Goal: Task Accomplishment & Management: Complete application form

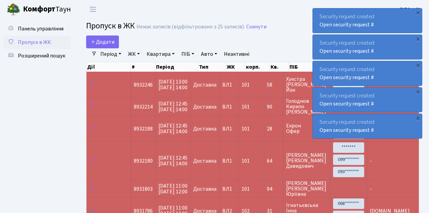
select select "25"
click at [35, 41] on span "Пропуск в ЖК" at bounding box center [34, 41] width 33 height 7
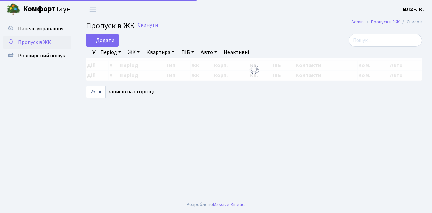
select select "25"
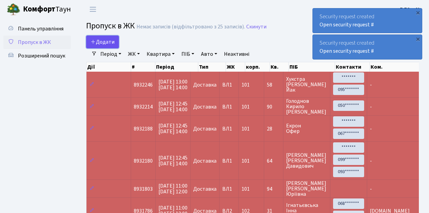
click at [102, 45] on span "Додати" at bounding box center [102, 41] width 24 height 7
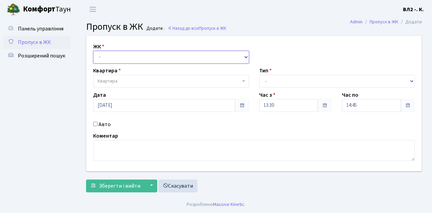
click at [123, 54] on select "- ВЛ1, Ужгородський пров., 4/1 ВЛ2, Голосіївський просп., 76 ВЛ3, пр.Голосіївсь…" at bounding box center [171, 57] width 156 height 13
select select "317"
click at [93, 51] on select "- ВЛ1, Ужгородський пров., 4/1 ВЛ2, Голосіївський просп., 76 ВЛ3, пр.Голосіївсь…" at bounding box center [171, 57] width 156 height 13
select select
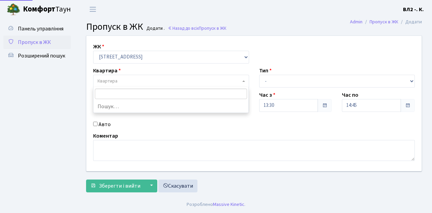
click at [130, 82] on span "Квартира" at bounding box center [169, 81] width 143 height 7
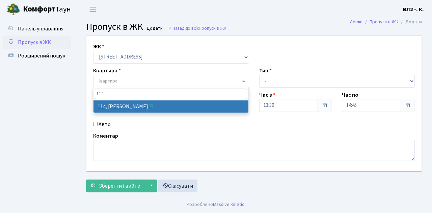
type input "114"
select select "38278"
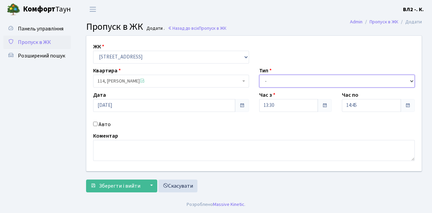
click at [288, 82] on select "- Доставка Таксі Гості Сервіс" at bounding box center [337, 81] width 156 height 13
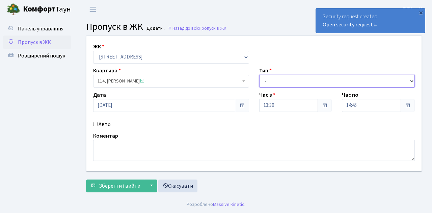
select select "1"
click at [259, 75] on select "- Доставка Таксі Гості Сервіс" at bounding box center [337, 81] width 156 height 13
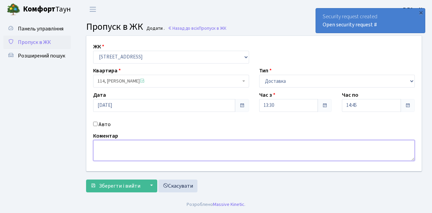
click at [110, 153] on textarea at bounding box center [254, 150] width 322 height 21
click at [118, 149] on textarea at bounding box center [254, 150] width 322 height 21
type textarea "1"
click at [103, 147] on textarea at bounding box center [254, 150] width 322 height 21
type textarea "Domino's"
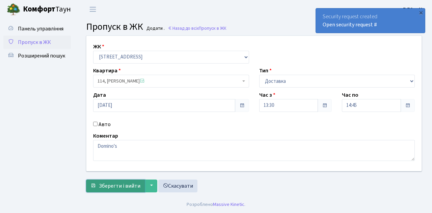
click at [121, 184] on span "Зберегти і вийти" at bounding box center [120, 185] width 42 height 7
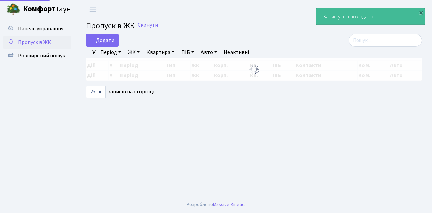
select select "25"
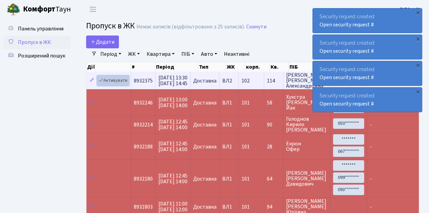
click at [117, 79] on link "Активувати" at bounding box center [113, 80] width 32 height 10
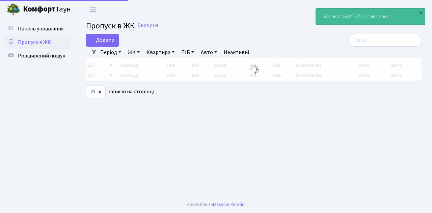
select select "25"
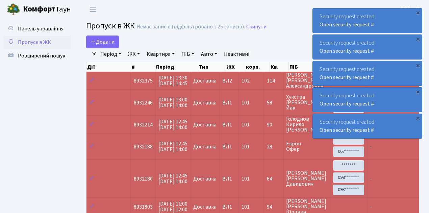
click at [40, 42] on span "Пропуск в ЖК" at bounding box center [34, 41] width 33 height 7
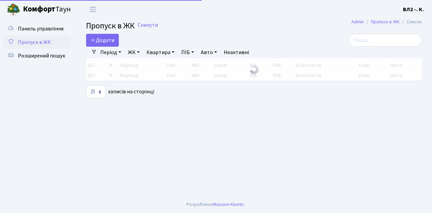
select select "25"
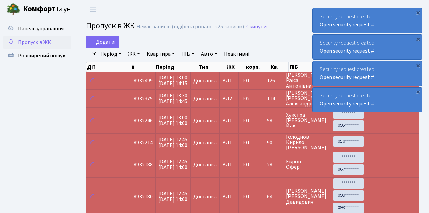
click at [44, 43] on span "Пропуск в ЖК" at bounding box center [34, 41] width 33 height 7
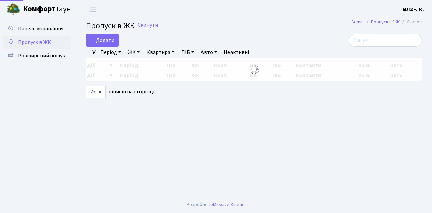
select select "25"
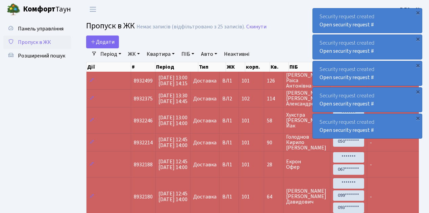
click at [25, 43] on span "Пропуск в ЖК" at bounding box center [34, 41] width 33 height 7
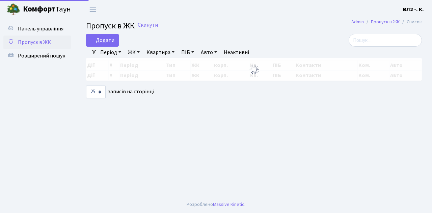
select select "25"
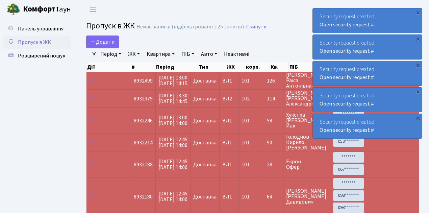
click at [37, 41] on span "Пропуск в ЖК" at bounding box center [34, 41] width 33 height 7
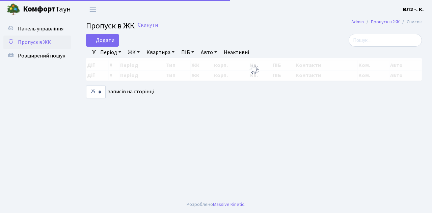
select select "25"
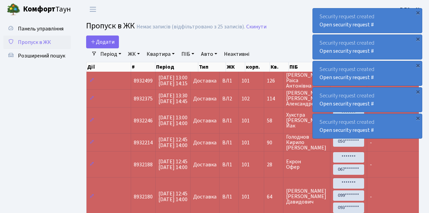
click at [37, 44] on span "Пропуск в ЖК" at bounding box center [34, 41] width 33 height 7
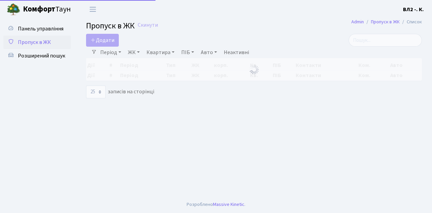
select select "25"
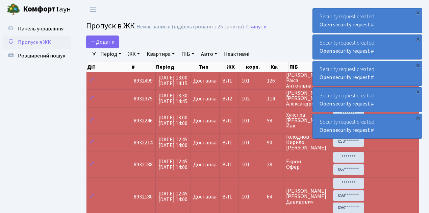
click at [36, 44] on span "Пропуск в ЖК" at bounding box center [34, 41] width 33 height 7
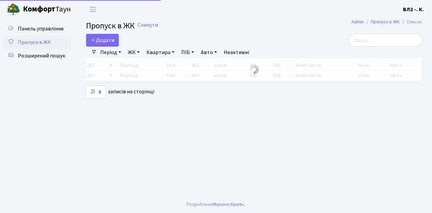
select select "25"
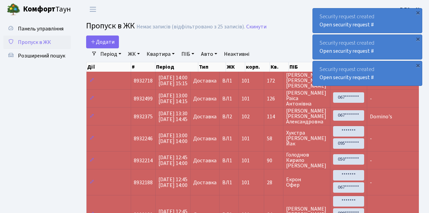
click at [38, 42] on span "Пропуск в ЖК" at bounding box center [34, 41] width 33 height 7
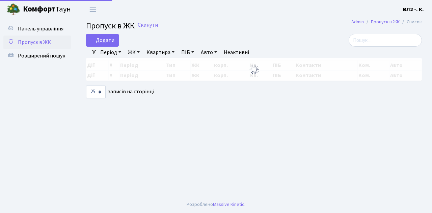
select select "25"
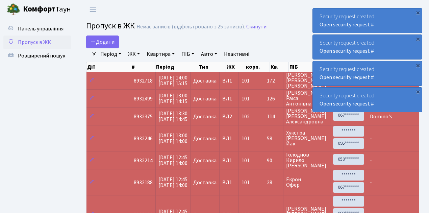
click at [37, 44] on span "Пропуск в ЖК" at bounding box center [34, 41] width 33 height 7
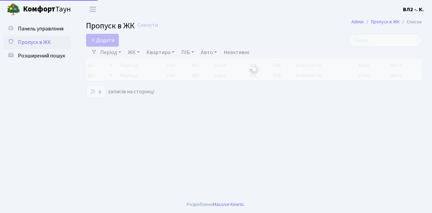
select select "25"
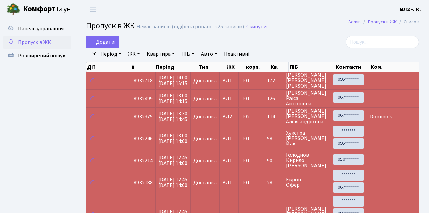
click at [43, 44] on span "Пропуск в ЖК" at bounding box center [34, 41] width 33 height 7
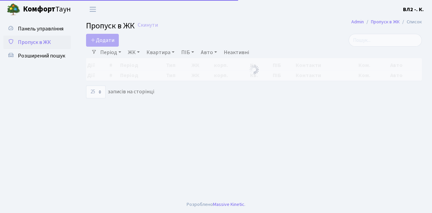
select select "25"
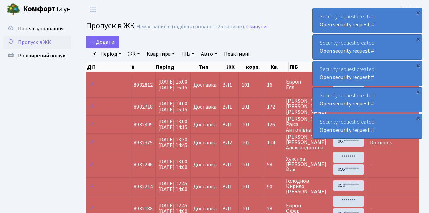
click at [48, 44] on span "Пропуск в ЖК" at bounding box center [34, 41] width 33 height 7
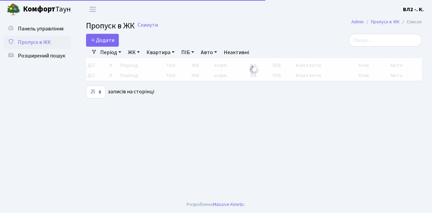
select select "25"
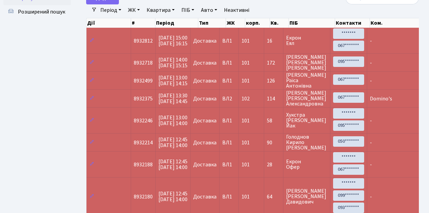
scroll to position [135, 0]
